Goal: Navigation & Orientation: Find specific page/section

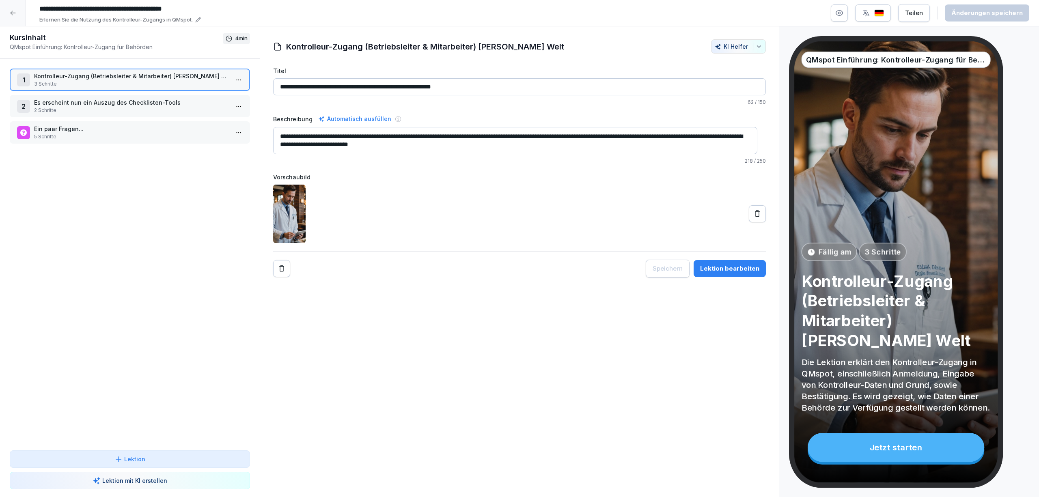
click at [18, 15] on div at bounding box center [13, 13] width 26 height 26
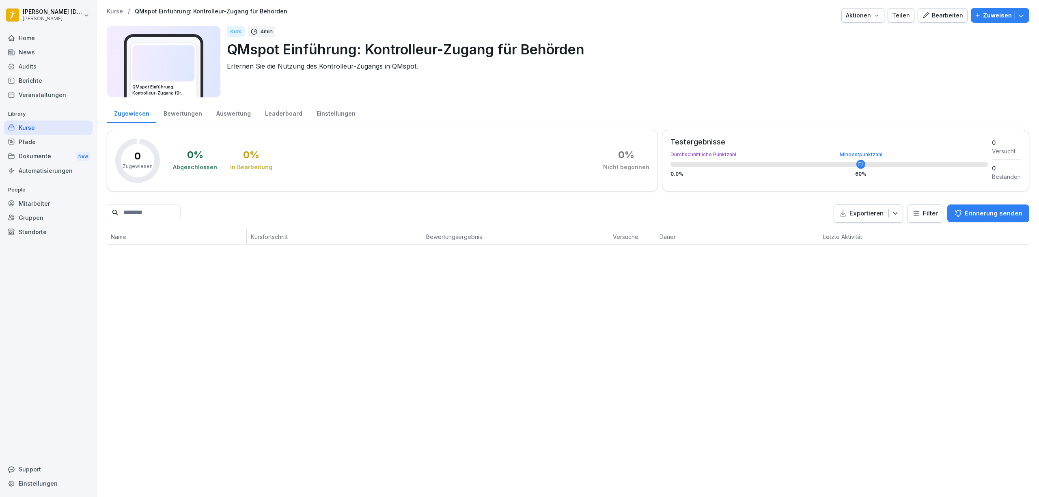
click at [44, 128] on div "Kurse" at bounding box center [48, 128] width 89 height 14
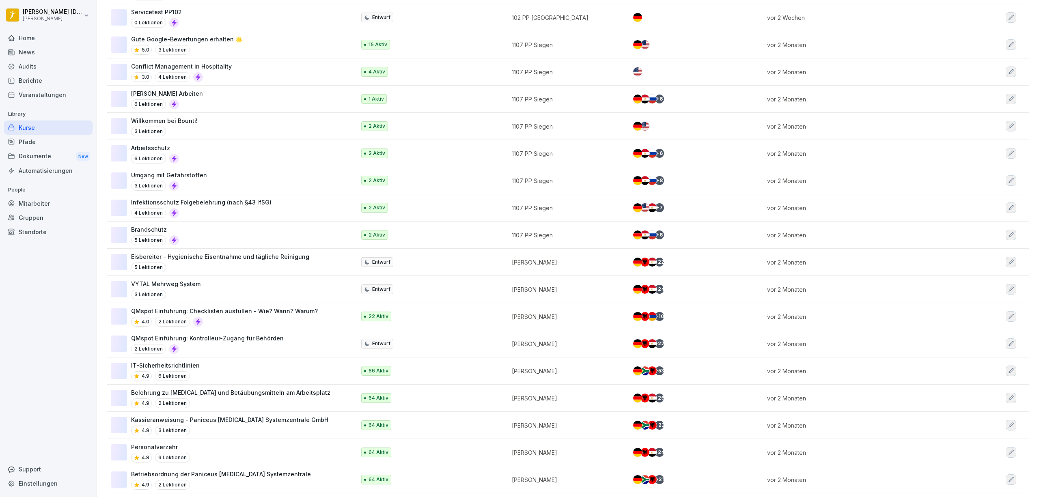
scroll to position [209, 0]
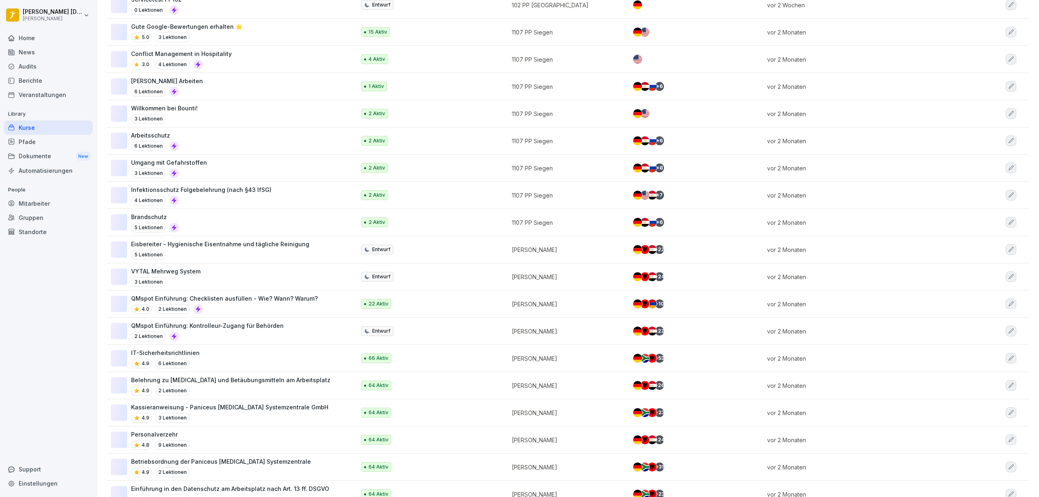
click at [307, 333] on div "QMspot Einführung: Kontrolleur-Zugang für Behörden 2 Lektionen" at bounding box center [229, 332] width 237 height 20
